Goal: Task Accomplishment & Management: Complete application form

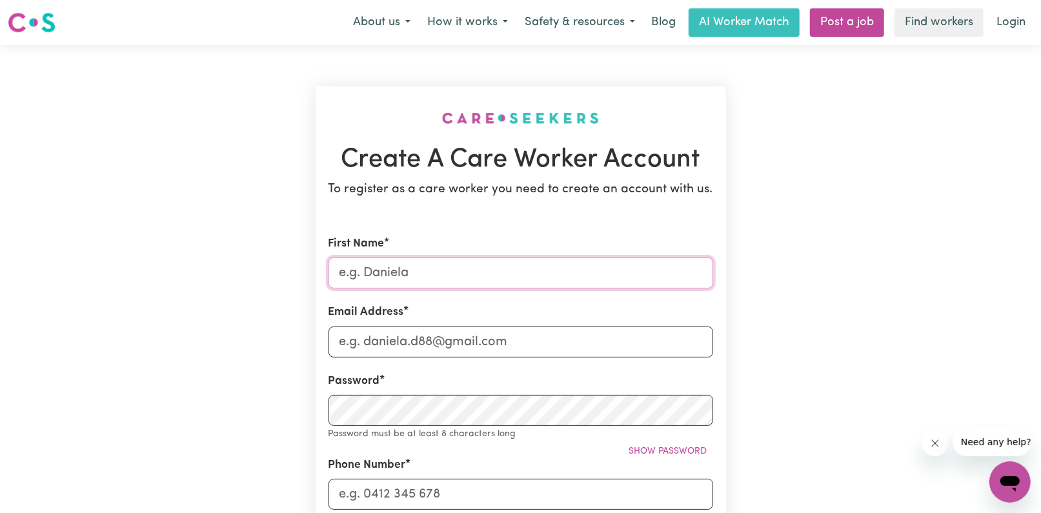
click at [452, 274] on input "First Name" at bounding box center [520, 272] width 385 height 31
type input "[PERSON_NAME]"
type input "[PERSON_NAME][EMAIL_ADDRESS][DOMAIN_NAME]"
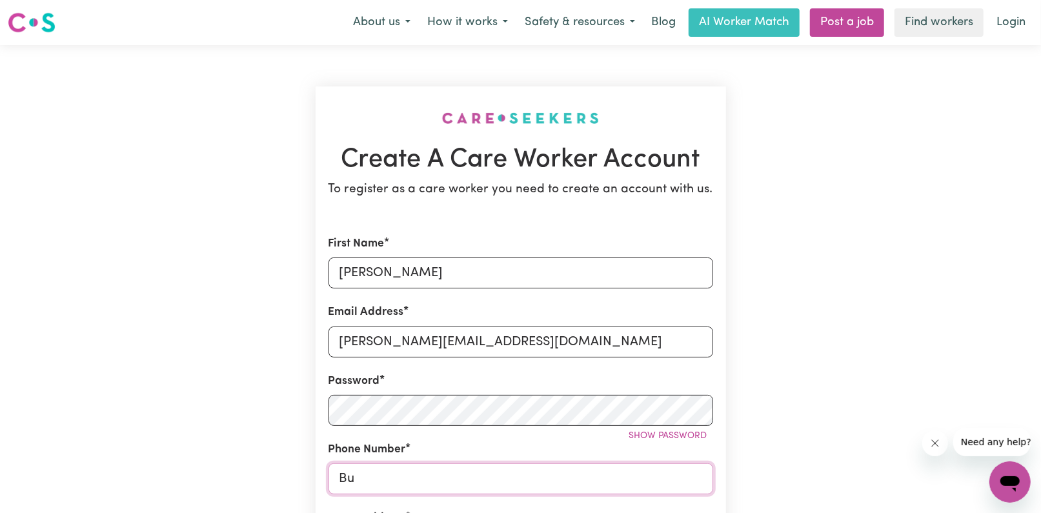
type input "B"
type input "0468966077"
click at [261, 463] on div "Create A Care Worker Account To register as a care worker you need to create an…" at bounding box center [521, 508] width 852 height 927
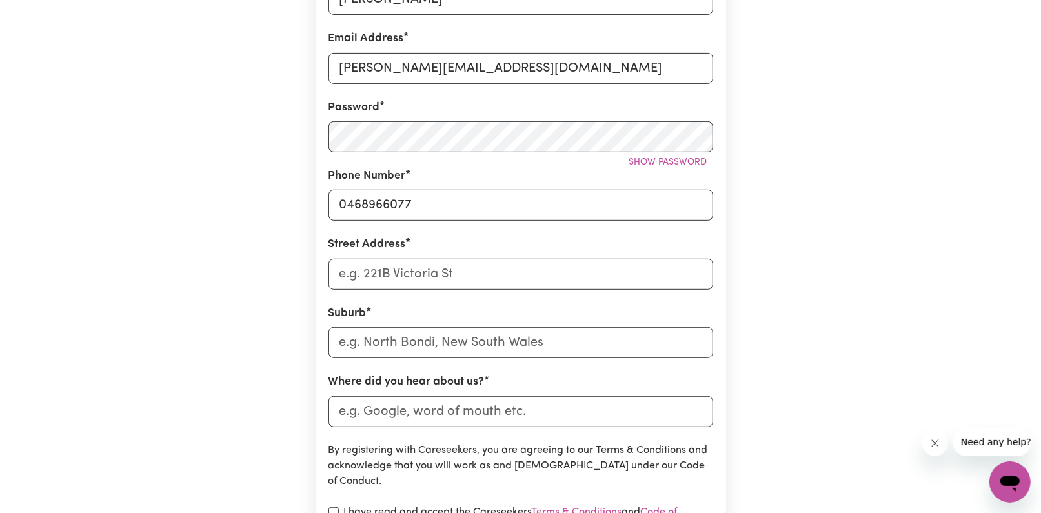
scroll to position [275, 0]
click at [392, 281] on input "Street Address" at bounding box center [520, 272] width 385 height 31
type input "[STREET_ADDRESS][PERSON_NAME]"
click at [436, 337] on input "text" at bounding box center [520, 341] width 385 height 31
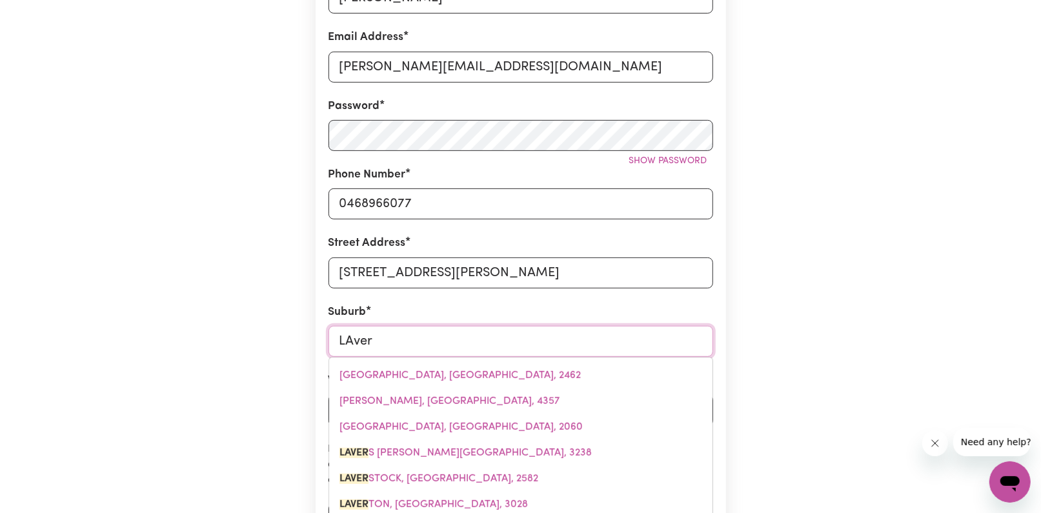
type input "[PERSON_NAME]"
type input "LAvertON, [GEOGRAPHIC_DATA], 3028"
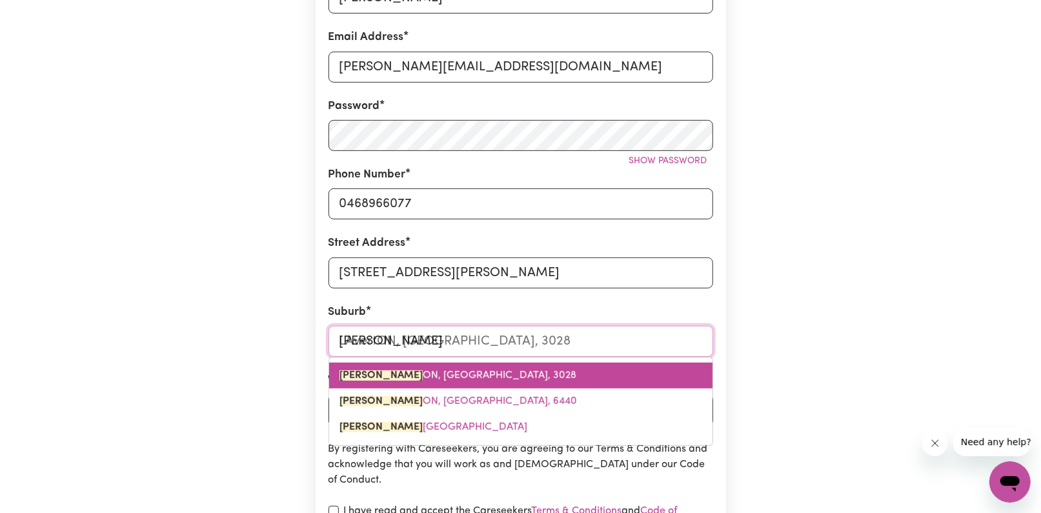
click at [439, 375] on span "[PERSON_NAME] ON, [PERSON_NAME], 3028" at bounding box center [457, 375] width 237 height 10
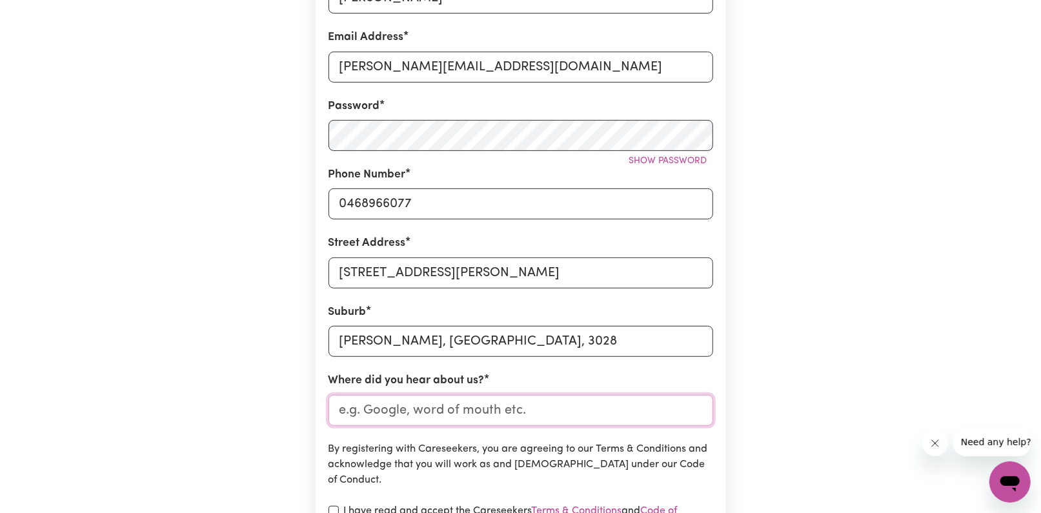
click at [441, 410] on input "Where did you hear about us?" at bounding box center [520, 410] width 385 height 31
type input "indeed"
drag, startPoint x: 416, startPoint y: 467, endPoint x: 399, endPoint y: 461, distance: 17.4
click at [399, 461] on p "By registering with Careseekers, you are agreeing to our Terms & Conditions and…" at bounding box center [520, 464] width 385 height 46
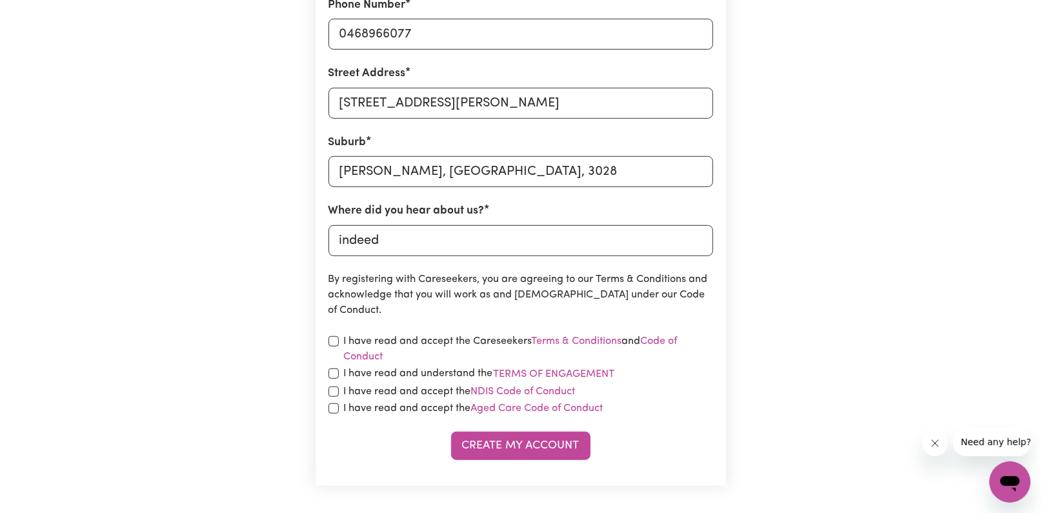
scroll to position [447, 0]
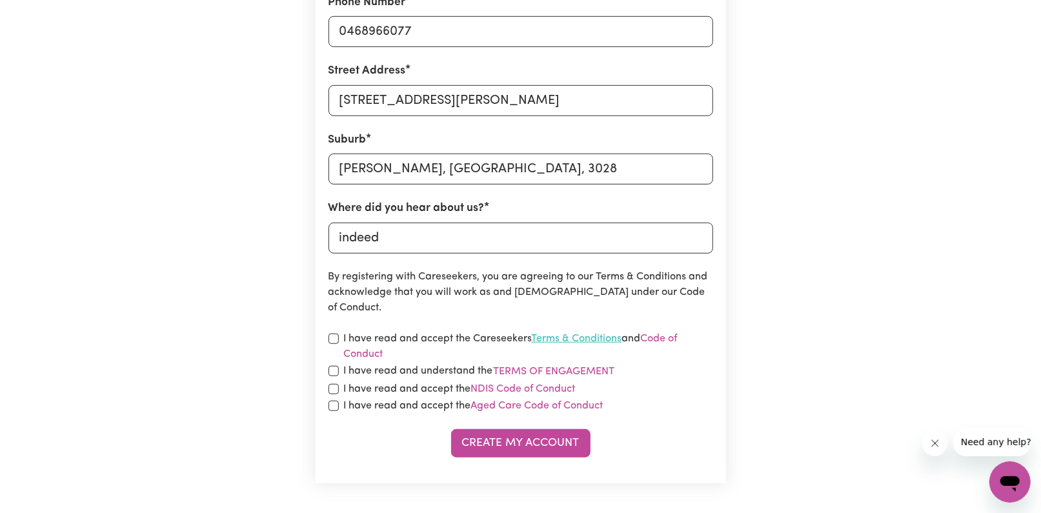
click at [582, 338] on link "Terms & Conditions" at bounding box center [577, 339] width 90 height 10
